Goal: Transaction & Acquisition: Purchase product/service

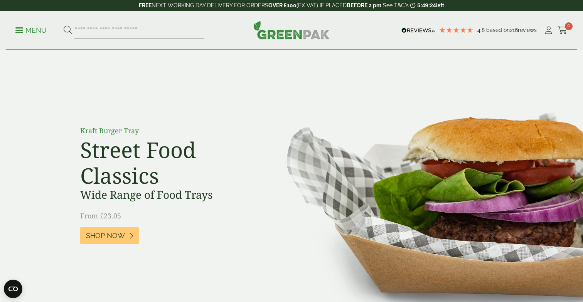
click at [33, 32] on p "Menu" at bounding box center [30, 30] width 31 height 9
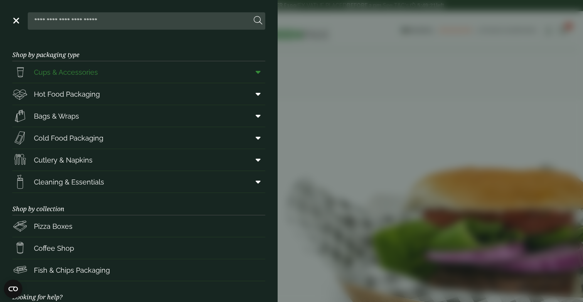
click at [47, 75] on span "Cups & Accessories" at bounding box center [66, 72] width 64 height 10
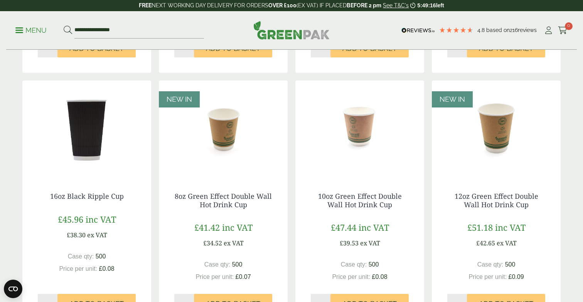
scroll to position [621, 0]
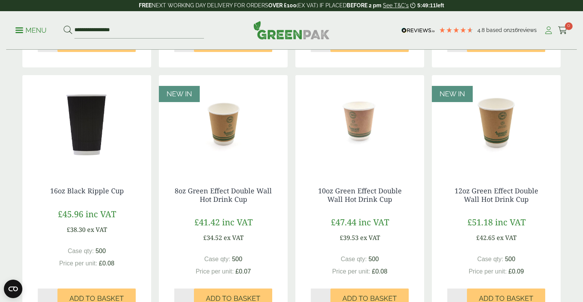
click at [549, 29] on icon at bounding box center [549, 31] width 10 height 8
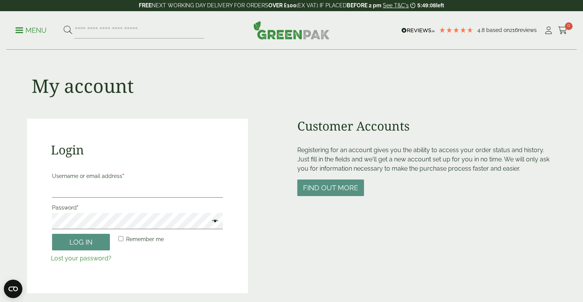
click at [85, 190] on input "Username or email address *" at bounding box center [137, 190] width 171 height 16
type input "**********"
click at [84, 242] on button "Log in" at bounding box center [81, 242] width 58 height 17
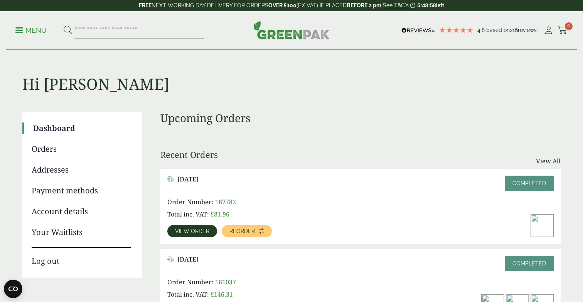
click at [192, 232] on span "View order" at bounding box center [192, 231] width 34 height 5
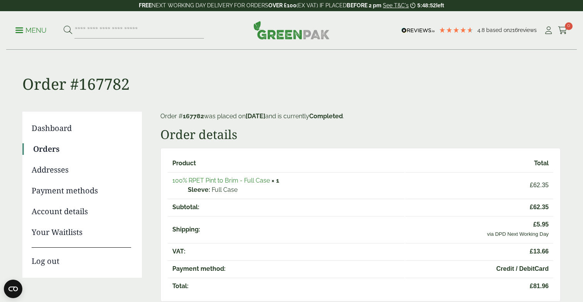
click at [52, 148] on link "Orders" at bounding box center [82, 149] width 98 height 12
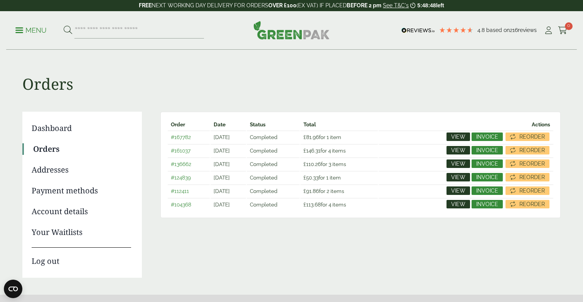
click at [455, 150] on span "View" at bounding box center [458, 150] width 14 height 5
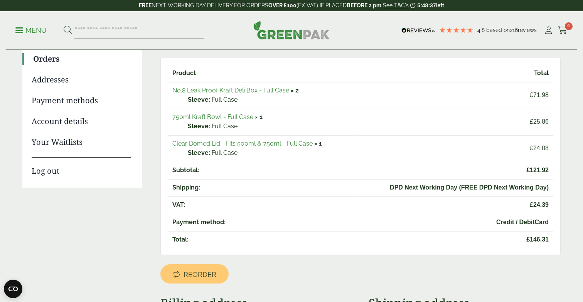
scroll to position [62, 0]
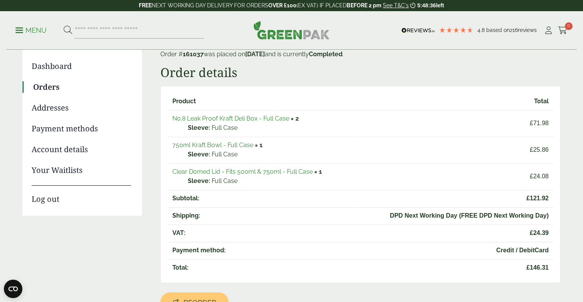
click at [47, 86] on link "Orders" at bounding box center [82, 87] width 98 height 12
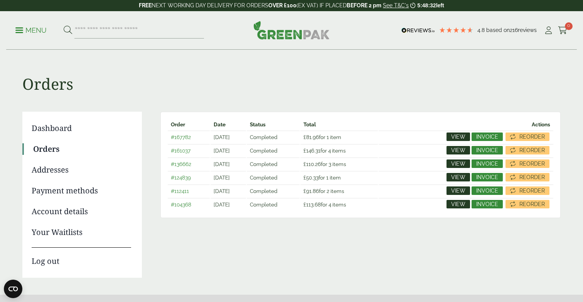
click at [182, 163] on link "#136662" at bounding box center [181, 164] width 20 height 6
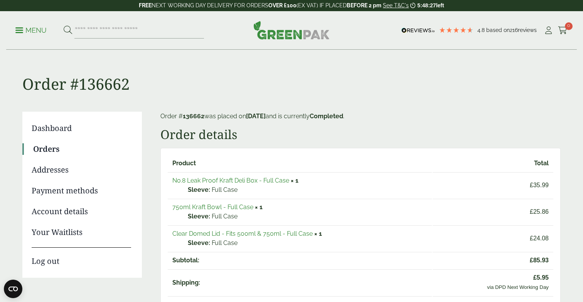
click at [53, 147] on link "Orders" at bounding box center [82, 149] width 98 height 12
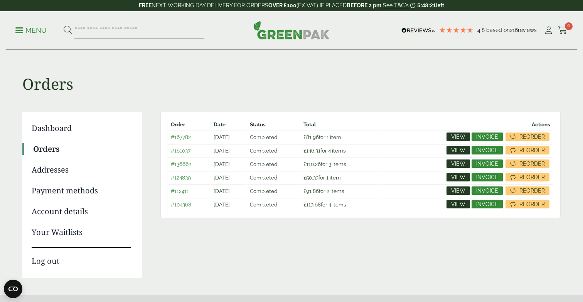
click at [179, 179] on link "#124839" at bounding box center [181, 178] width 20 height 6
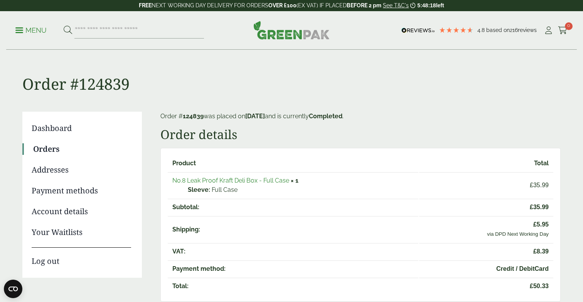
click at [50, 149] on link "Orders" at bounding box center [82, 149] width 98 height 12
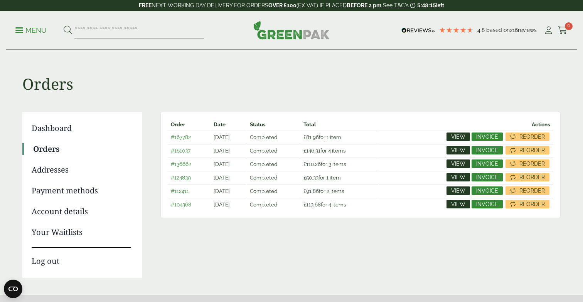
click at [184, 137] on link "#167782" at bounding box center [181, 137] width 20 height 6
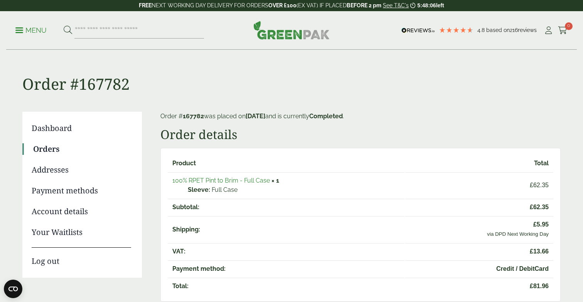
click at [47, 149] on link "Orders" at bounding box center [82, 149] width 98 height 12
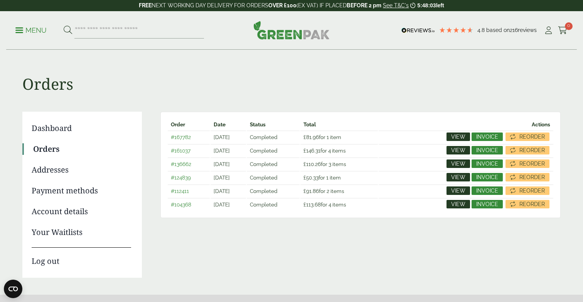
click at [178, 151] on link "#161037" at bounding box center [181, 151] width 20 height 6
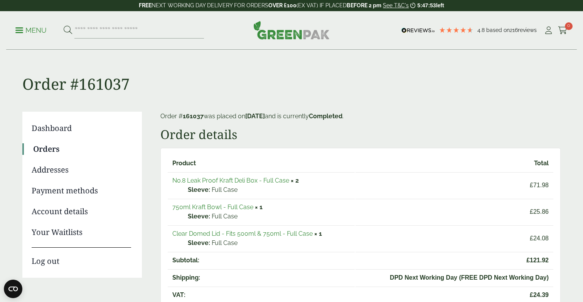
click at [56, 148] on link "Orders" at bounding box center [82, 149] width 98 height 12
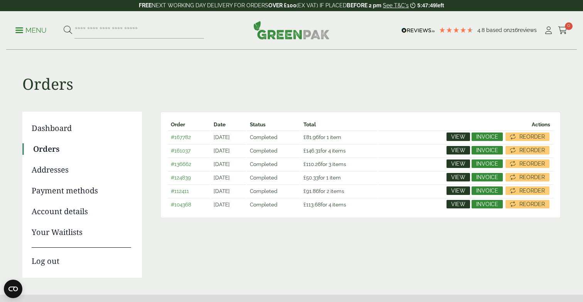
click at [182, 164] on link "#136662" at bounding box center [181, 164] width 20 height 6
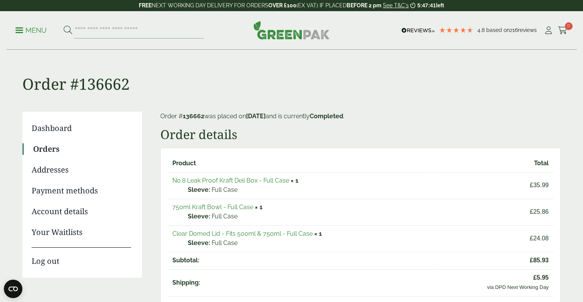
click at [47, 148] on link "Orders" at bounding box center [82, 149] width 98 height 12
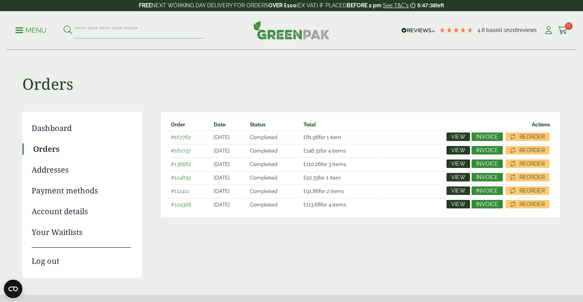
click at [34, 27] on p "Menu" at bounding box center [30, 30] width 31 height 9
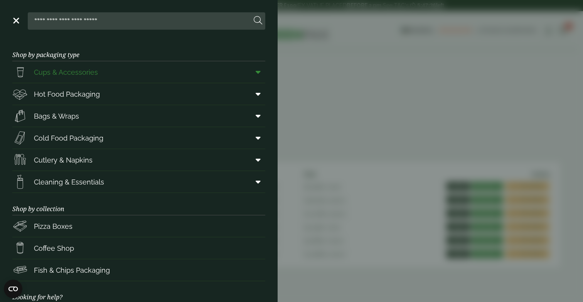
click at [63, 74] on span "Cups & Accessories" at bounding box center [66, 72] width 64 height 10
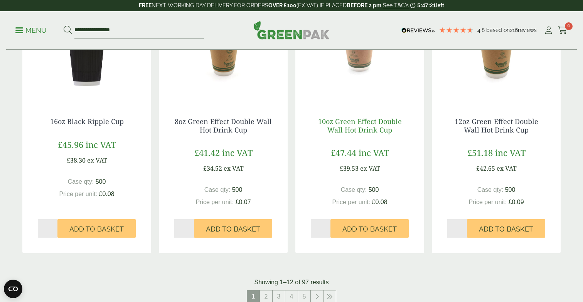
scroll to position [688, 0]
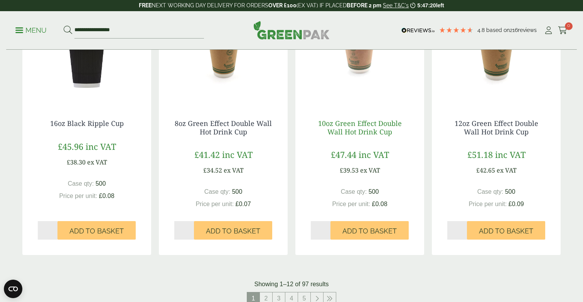
click at [361, 127] on link "10oz Green Effect Double Wall Hot Drink Cup" at bounding box center [360, 128] width 84 height 18
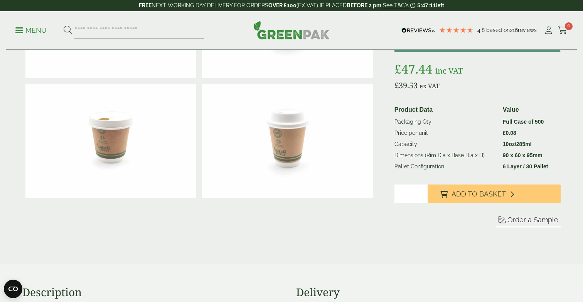
scroll to position [115, 0]
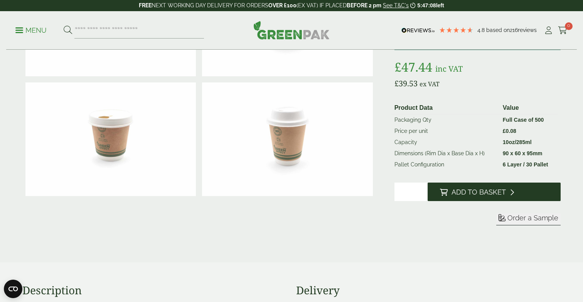
click at [460, 195] on span "Add to Basket" at bounding box center [478, 192] width 54 height 8
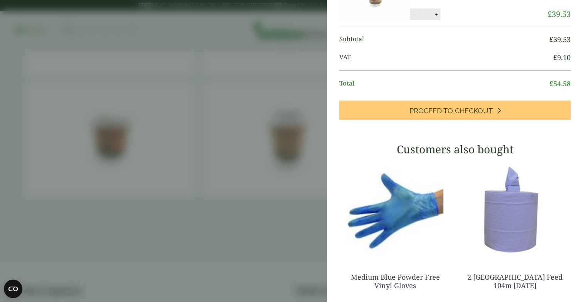
scroll to position [0, 0]
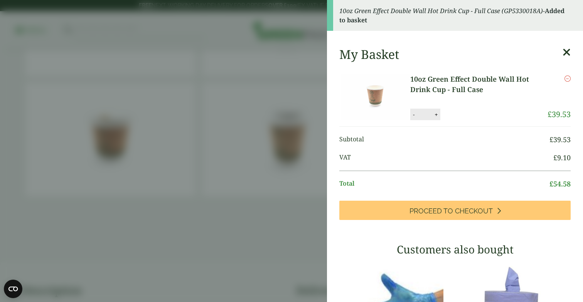
click at [567, 52] on icon at bounding box center [566, 52] width 8 height 11
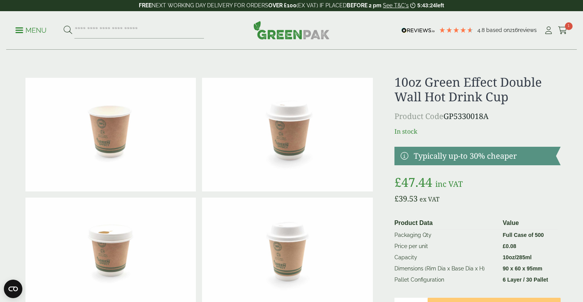
click at [34, 29] on p "Menu" at bounding box center [30, 30] width 31 height 9
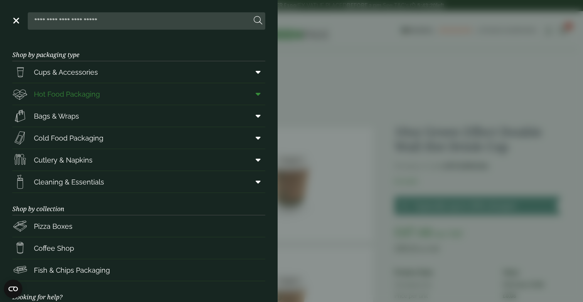
click at [69, 90] on span "Hot Food Packaging" at bounding box center [67, 94] width 66 height 10
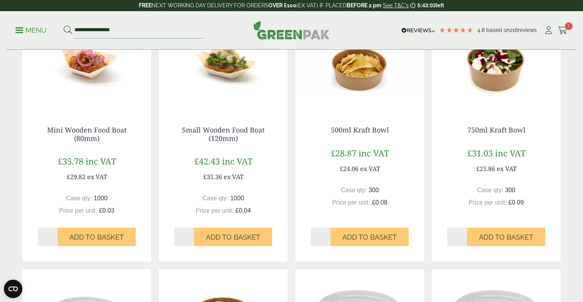
scroll to position [471, 0]
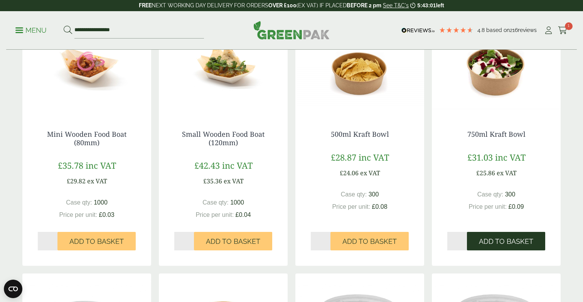
click at [495, 239] on span "Add to Basket" at bounding box center [506, 241] width 54 height 8
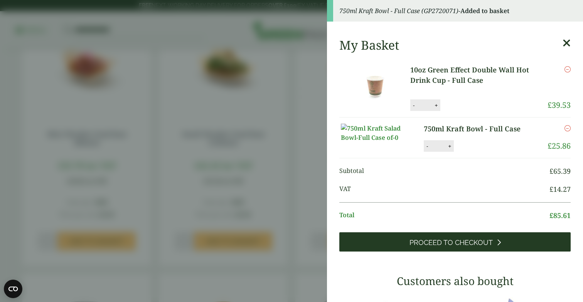
click at [475, 247] on span "Proceed to Checkout" at bounding box center [450, 243] width 83 height 8
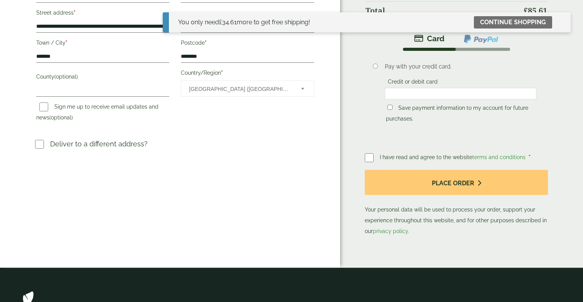
scroll to position [216, 0]
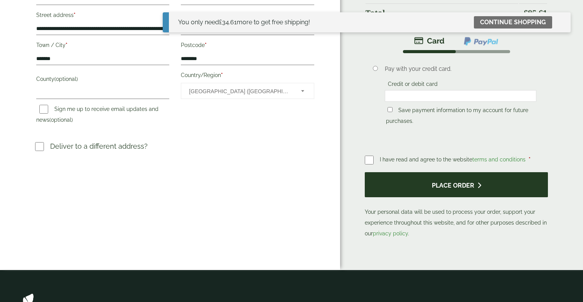
click at [456, 181] on button "Place order" at bounding box center [456, 184] width 183 height 25
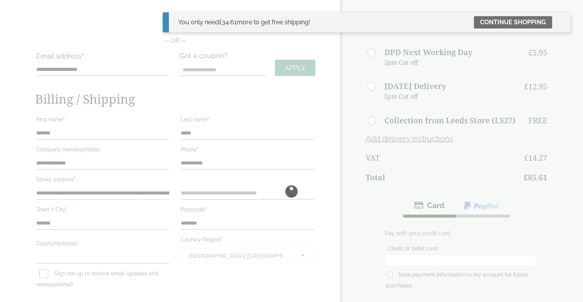
scroll to position [51, 0]
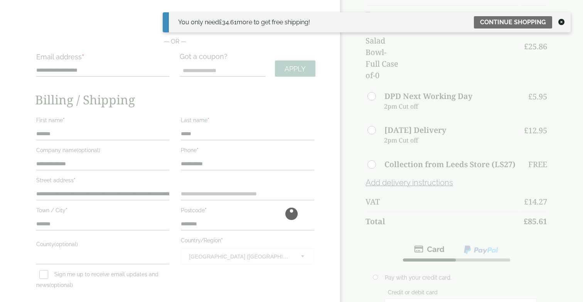
click at [563, 21] on icon at bounding box center [561, 22] width 6 height 6
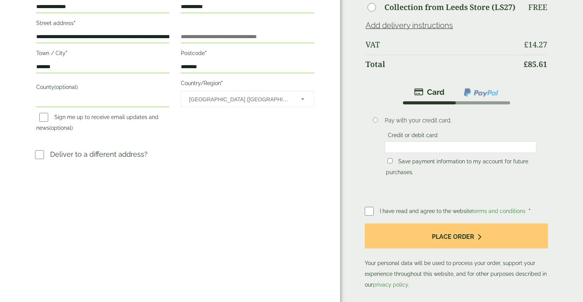
scroll to position [243, 0]
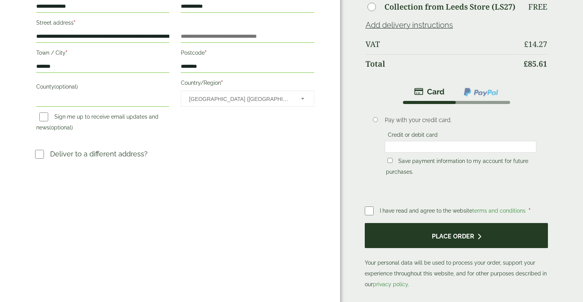
click at [439, 223] on button "Place order" at bounding box center [456, 235] width 183 height 25
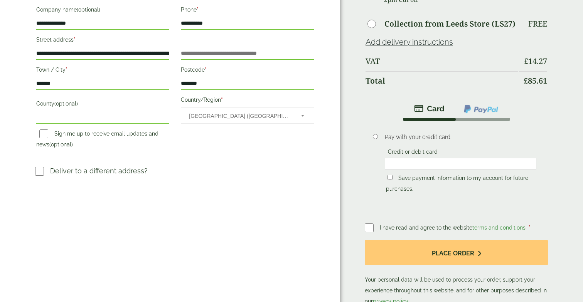
scroll to position [232, 0]
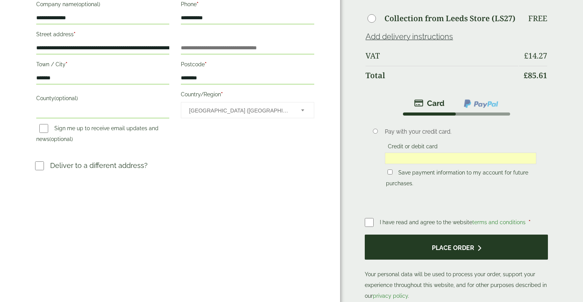
click at [446, 235] on button "Place order" at bounding box center [456, 247] width 183 height 25
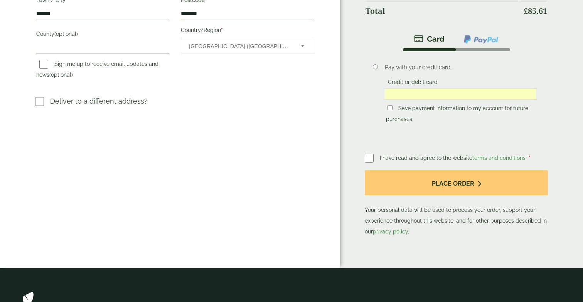
scroll to position [296, 0]
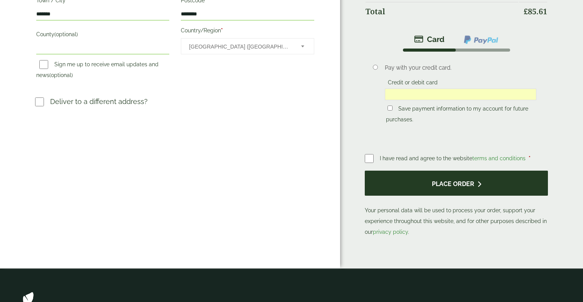
click at [457, 171] on button "Place order" at bounding box center [456, 183] width 183 height 25
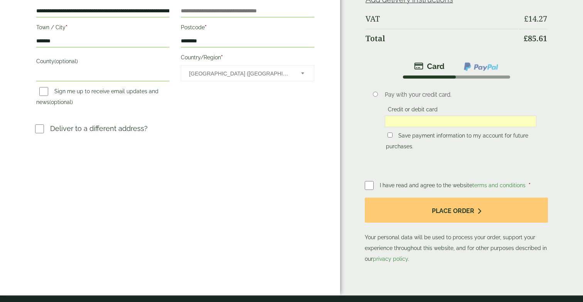
scroll to position [261, 0]
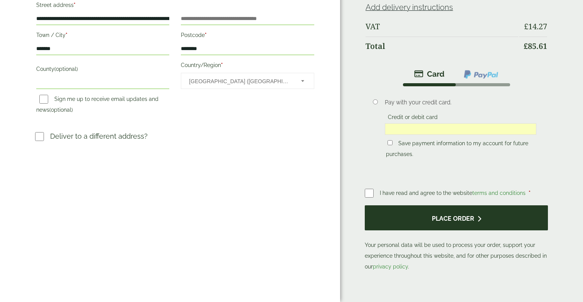
click at [472, 205] on button "Place order" at bounding box center [456, 217] width 183 height 25
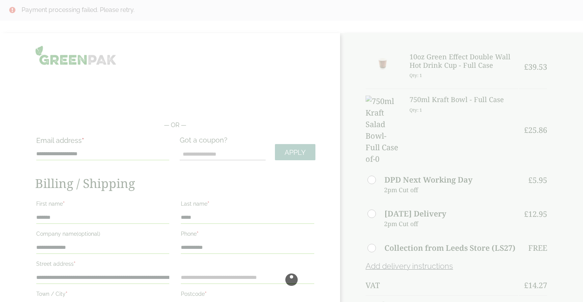
scroll to position [0, 0]
